Goal: Information Seeking & Learning: Learn about a topic

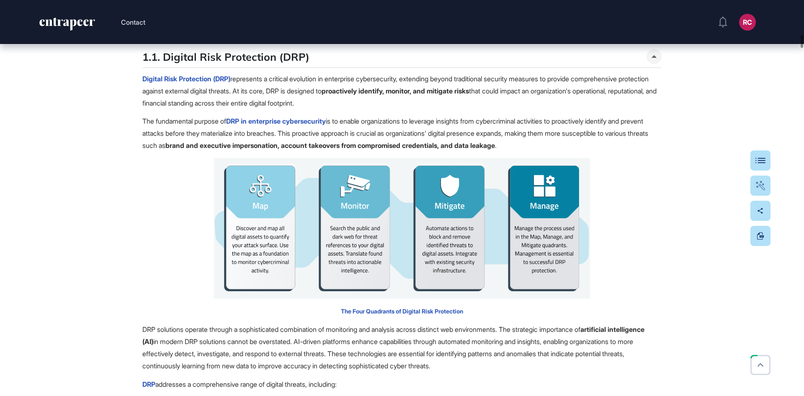
scroll to position [3394, 0]
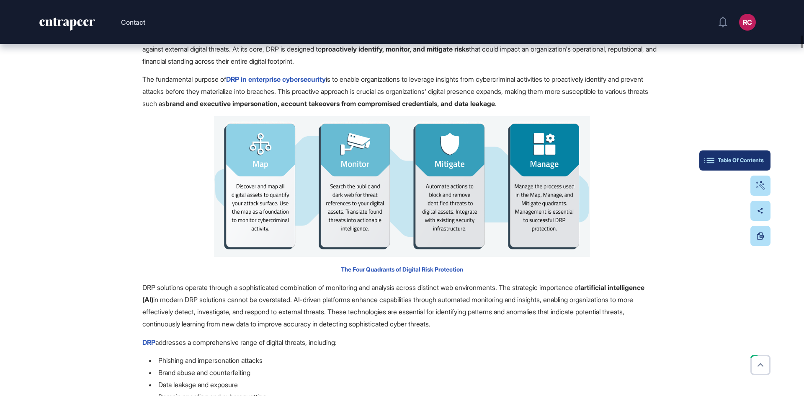
click at [756, 159] on div "Table Of Contents" at bounding box center [735, 160] width 58 height 7
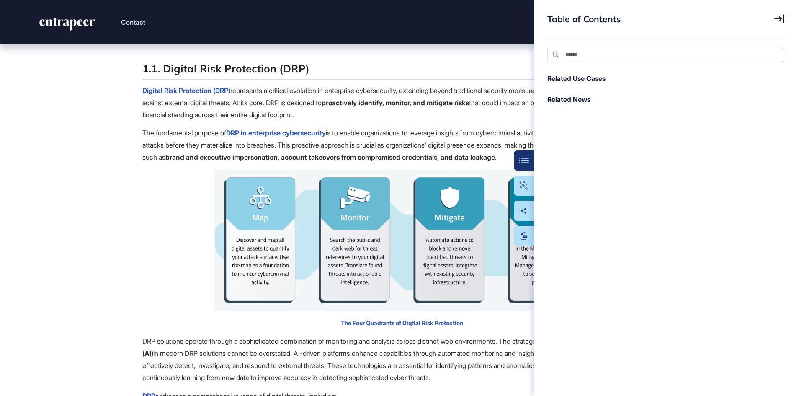
scroll to position [3352, 0]
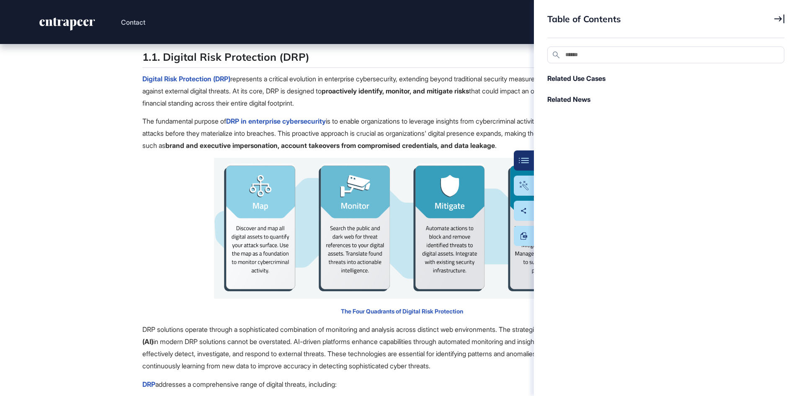
click at [429, 68] on div "1.1. Digital Risk Protection (DRP)" at bounding box center [402, 58] width 520 height 19
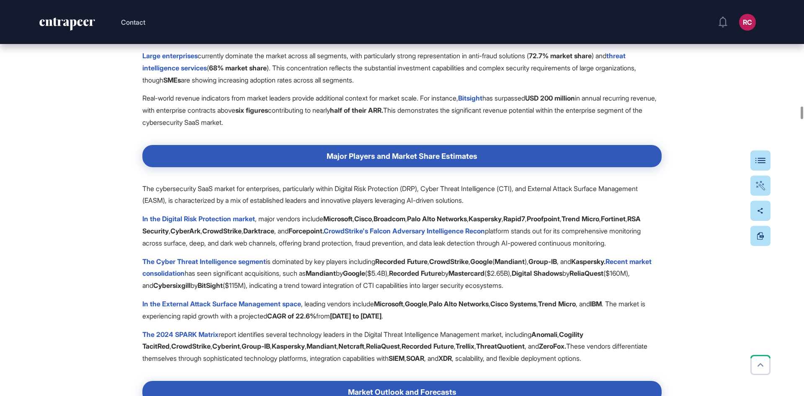
scroll to position [10056, 0]
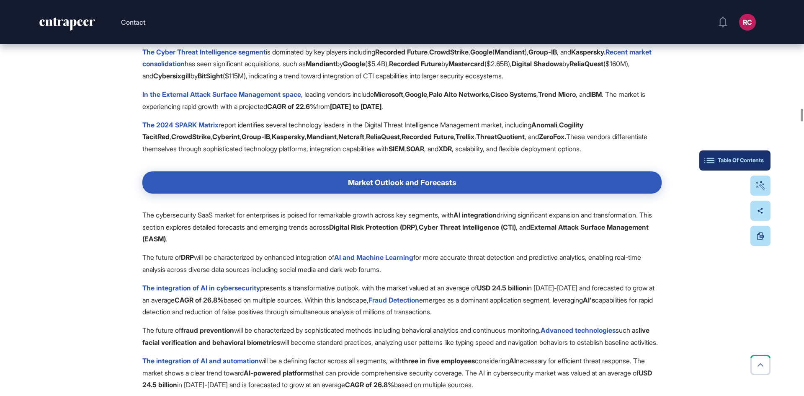
click at [764, 153] on button "Table Of Contents" at bounding box center [735, 160] width 71 height 20
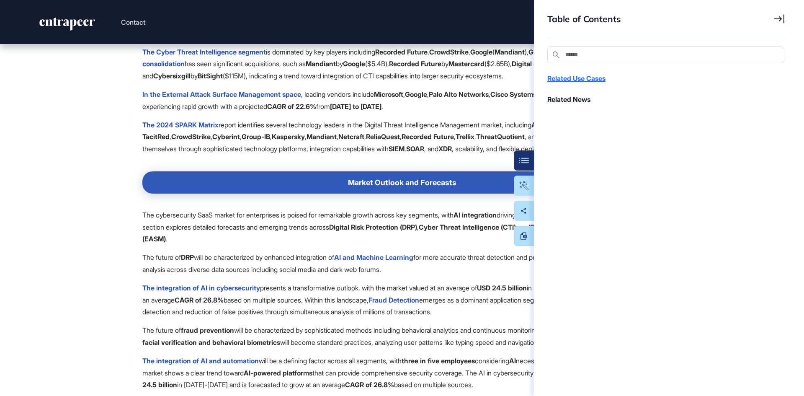
click at [594, 83] on div "Related Use Cases" at bounding box center [662, 78] width 229 height 10
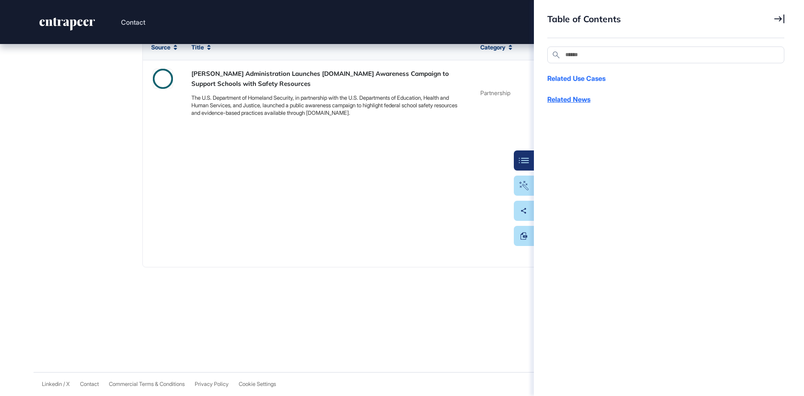
click at [580, 99] on div "Related News" at bounding box center [662, 99] width 229 height 10
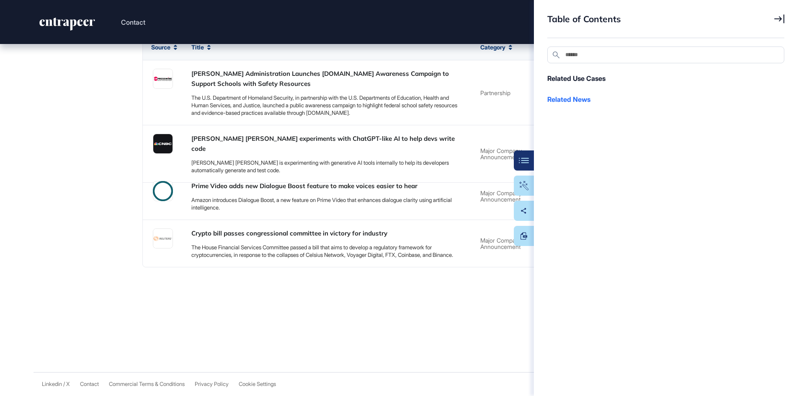
scroll to position [35513, 0]
click at [599, 18] on span "Table of Contents" at bounding box center [585, 18] width 74 height 11
click at [783, 21] on icon at bounding box center [780, 18] width 10 height 9
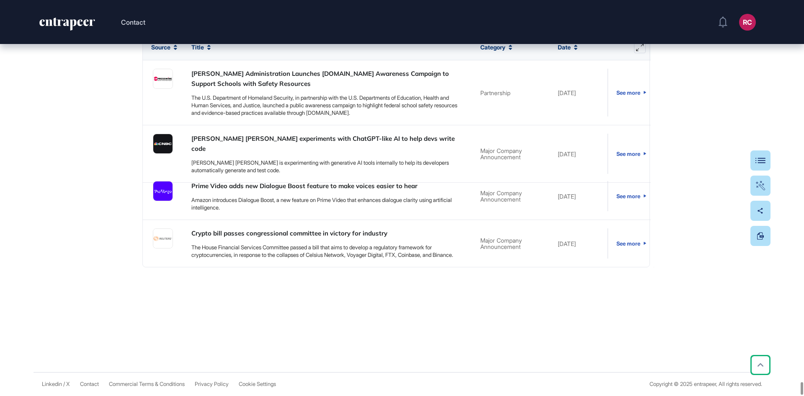
click at [758, 365] on icon at bounding box center [761, 365] width 12 height 12
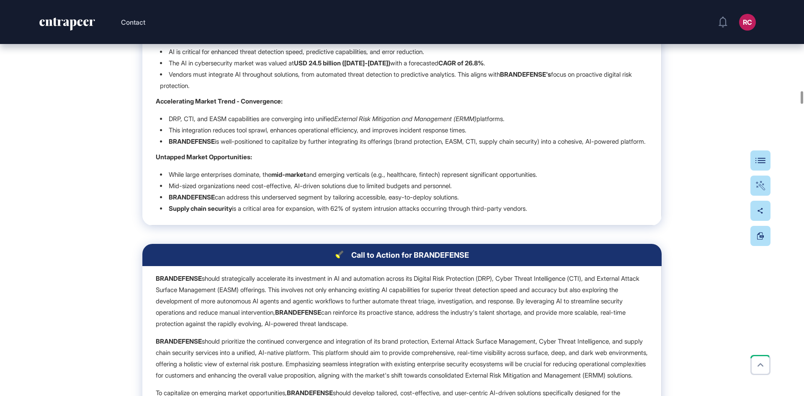
scroll to position [8547, 0]
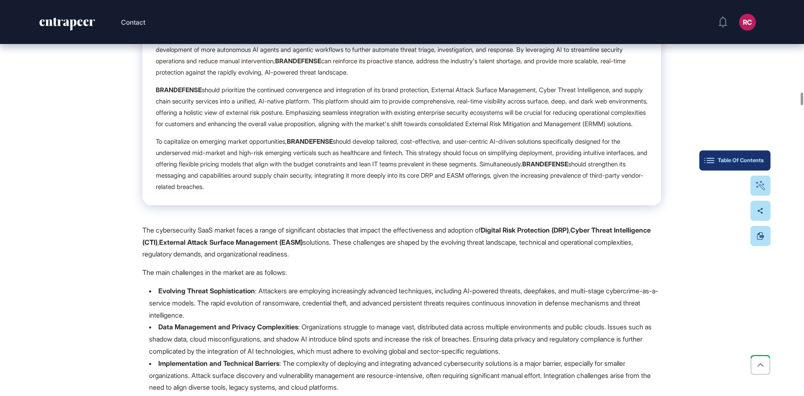
click at [769, 154] on button "Table Of Contents" at bounding box center [735, 160] width 71 height 20
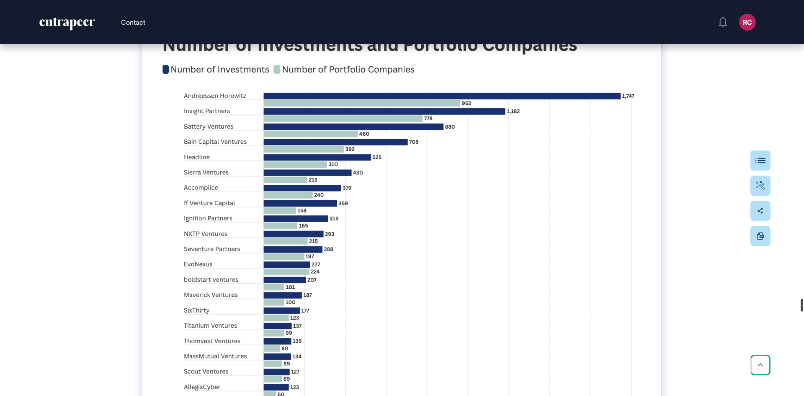
scroll to position [27767, 0]
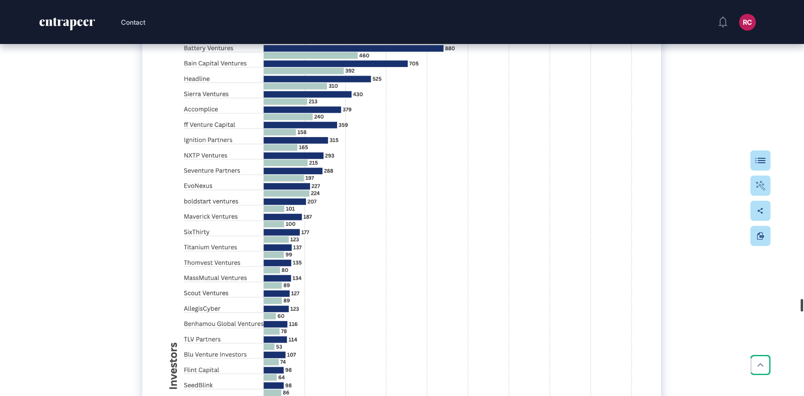
drag, startPoint x: 801, startPoint y: 233, endPoint x: 784, endPoint y: 308, distance: 77.0
click at [784, 308] on div "Contact RC Admin Dashboard Dashboard Profile My Content Request More Data Edit …" at bounding box center [402, 198] width 804 height 396
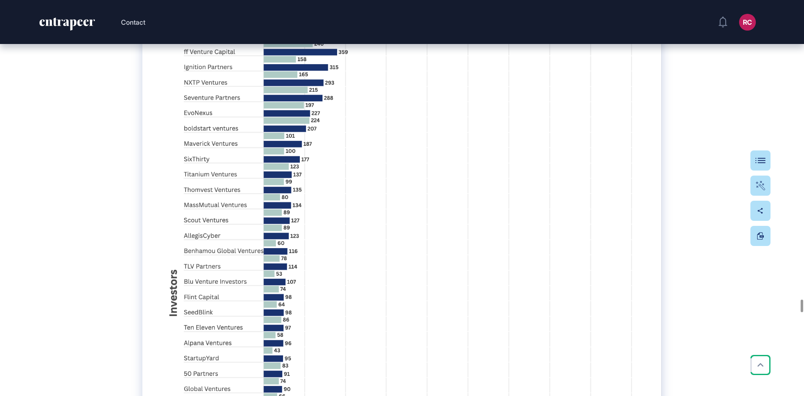
scroll to position [27851, 0]
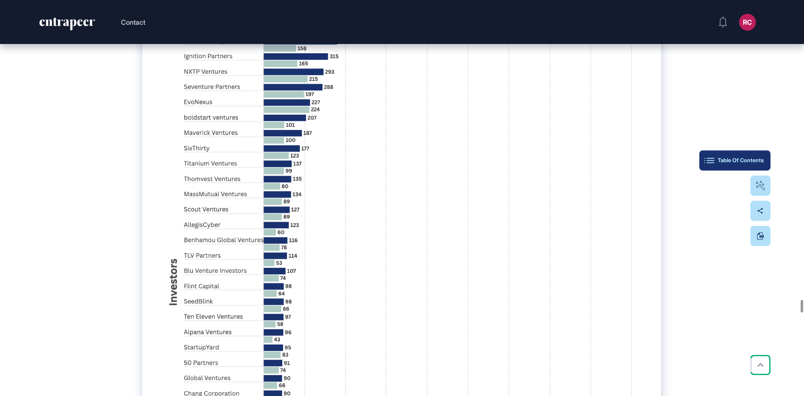
click at [767, 155] on button "Table Of Contents" at bounding box center [735, 160] width 71 height 20
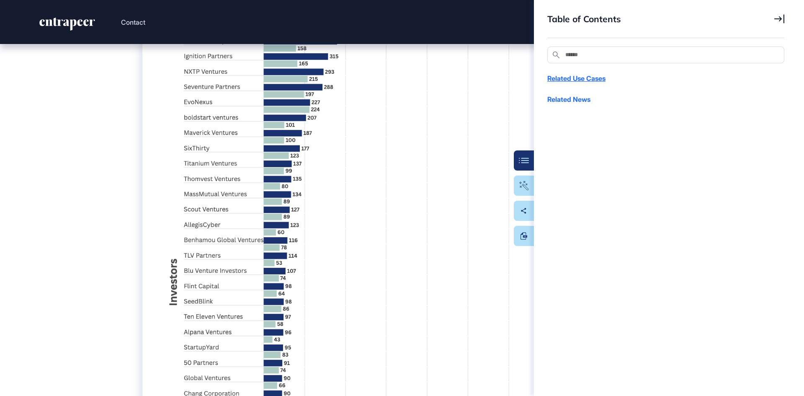
click at [583, 80] on div "Related Use Cases" at bounding box center [662, 78] width 229 height 10
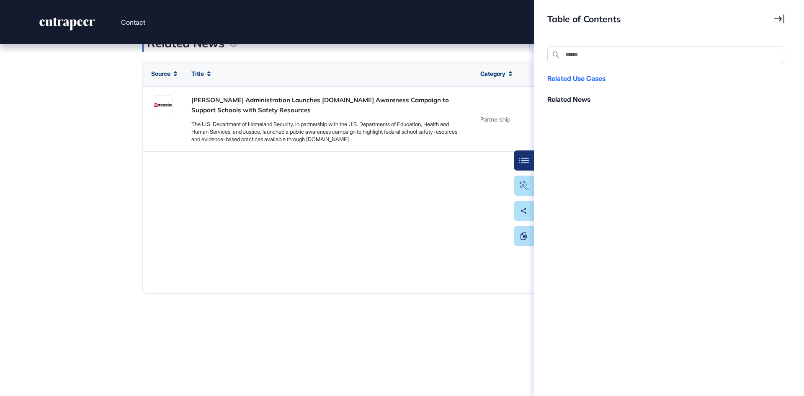
scroll to position [35143, 0]
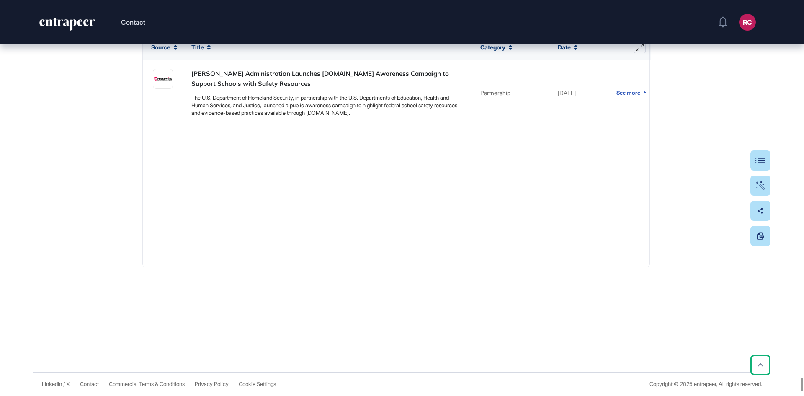
type input "**********"
